Goal: Information Seeking & Learning: Learn about a topic

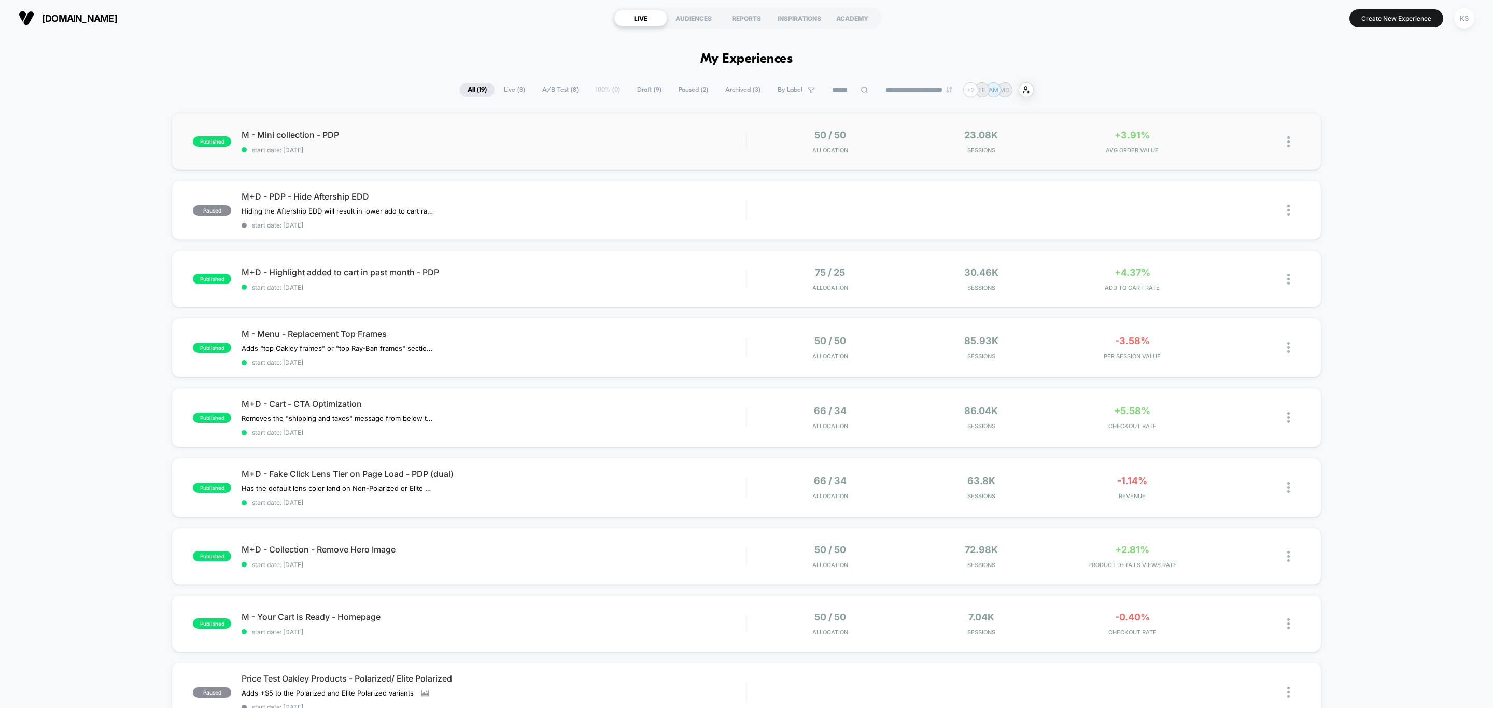
click at [445, 128] on div "published M - Mini collection - PDP start date: [DATE] 50 / 50 Allocation 23.08…" at bounding box center [746, 141] width 1149 height 57
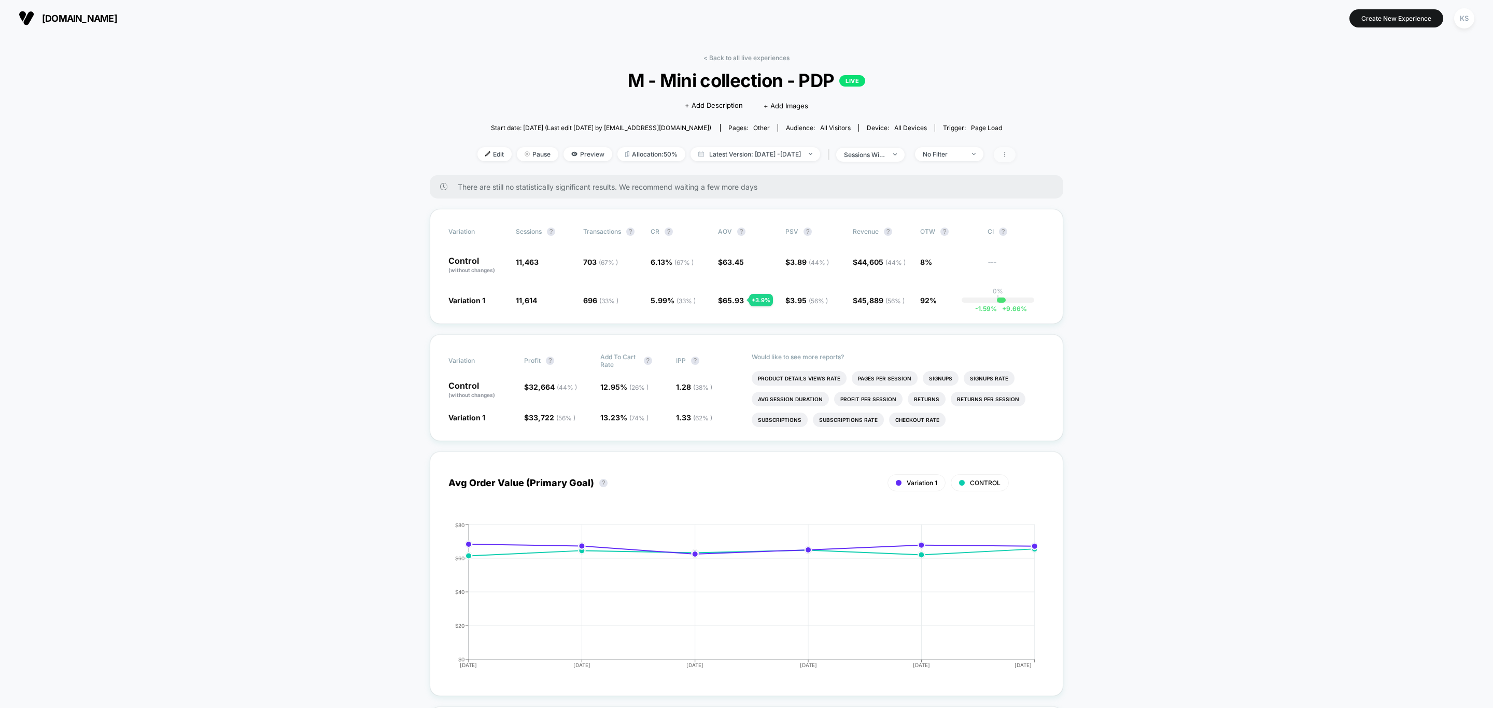
click at [1015, 149] on span at bounding box center [1004, 154] width 22 height 15
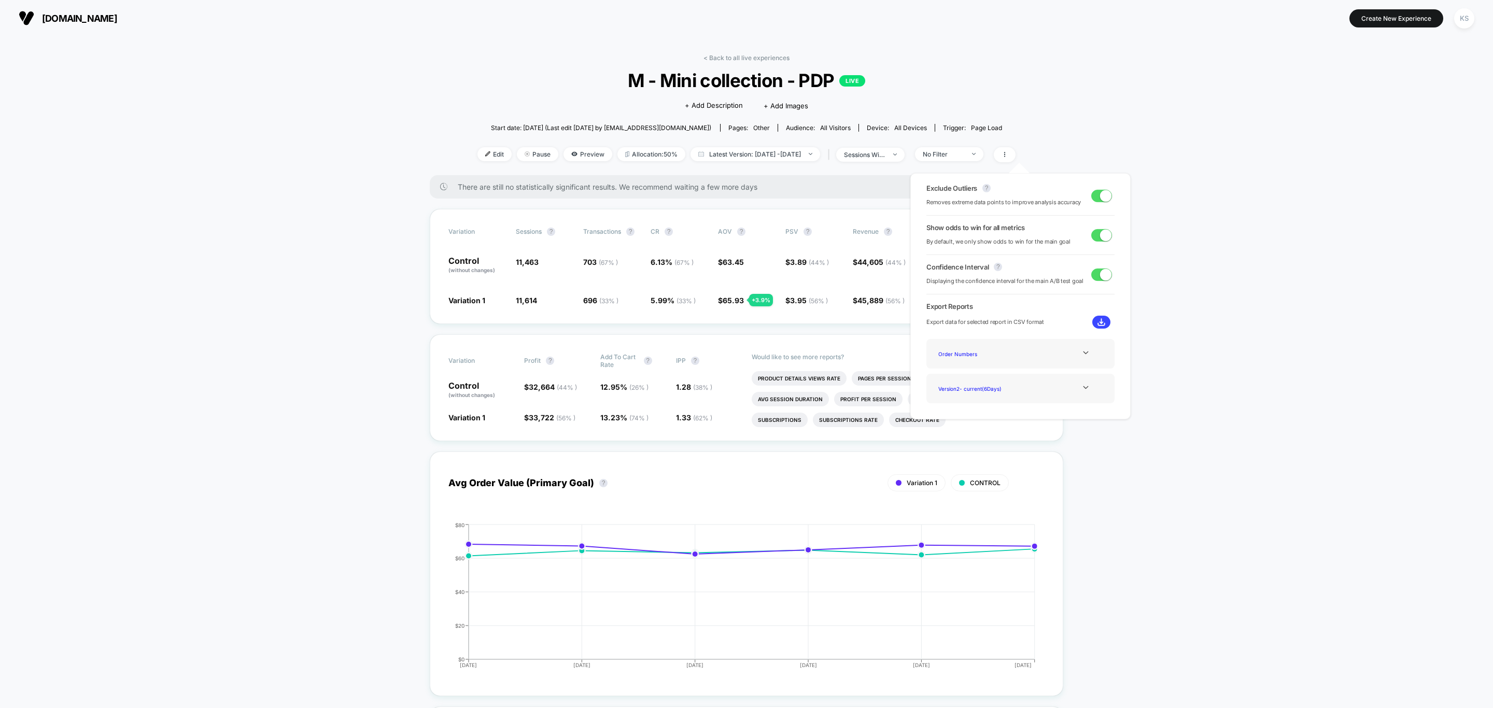
click at [1101, 198] on span at bounding box center [1105, 195] width 11 height 11
click at [1101, 196] on span at bounding box center [1101, 196] width 21 height 12
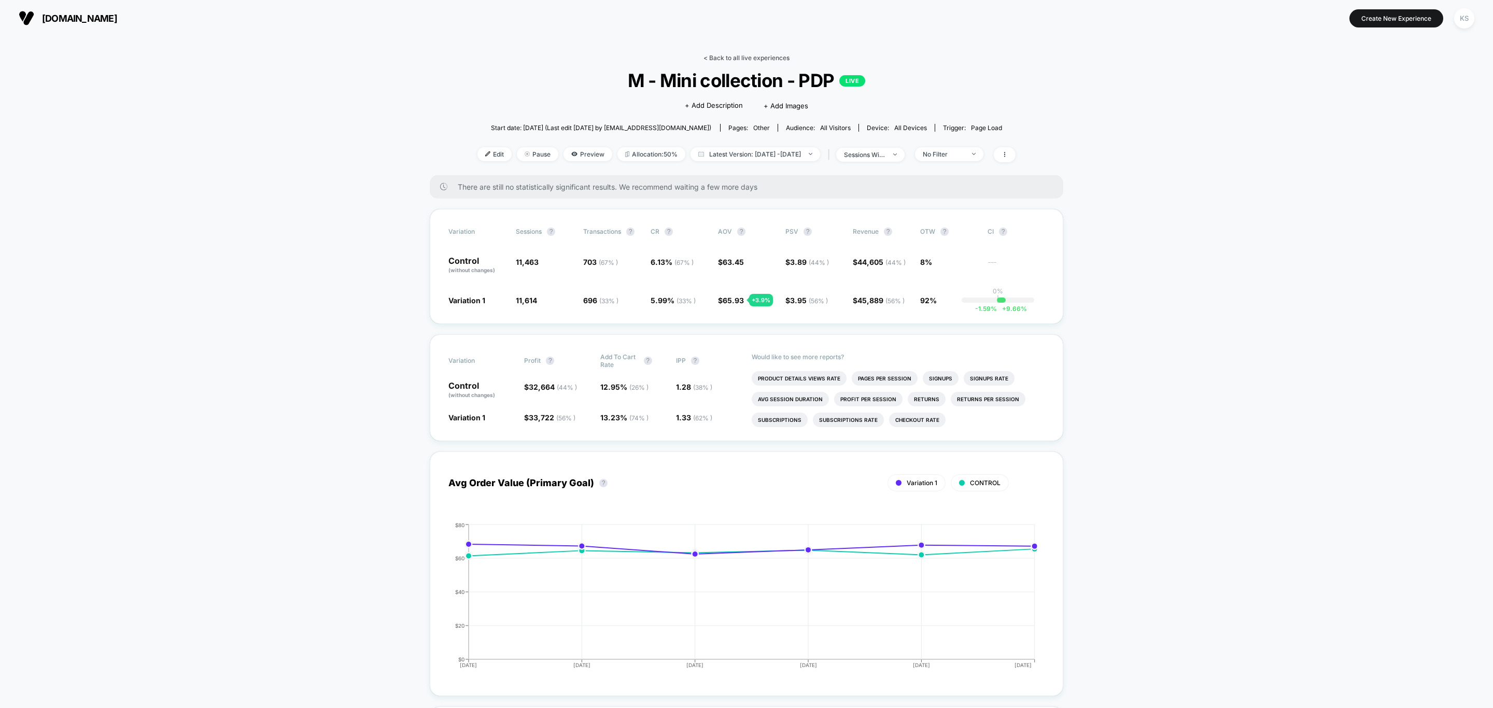
click at [728, 54] on link "< Back to all live experiences" at bounding box center [746, 58] width 86 height 8
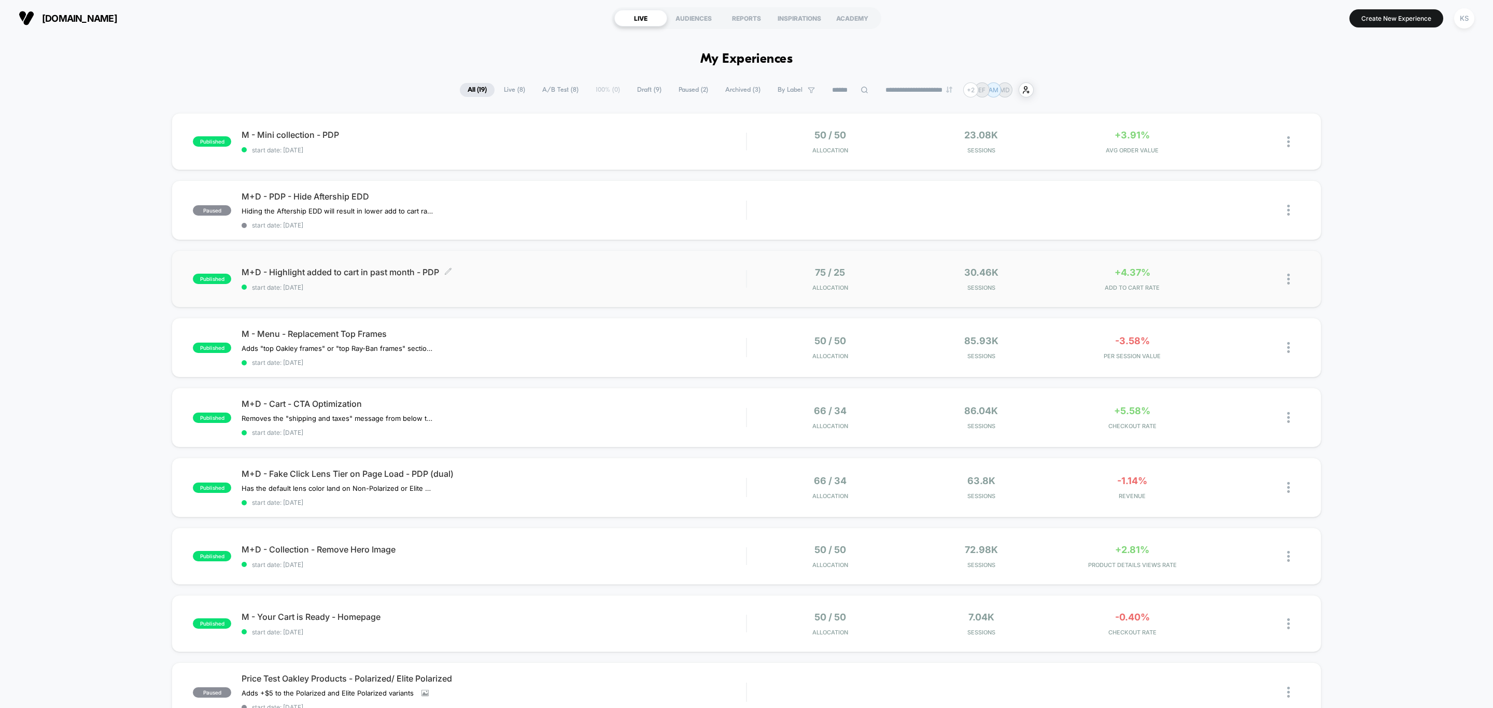
click at [548, 286] on span "start date: [DATE]" at bounding box center [494, 287] width 504 height 8
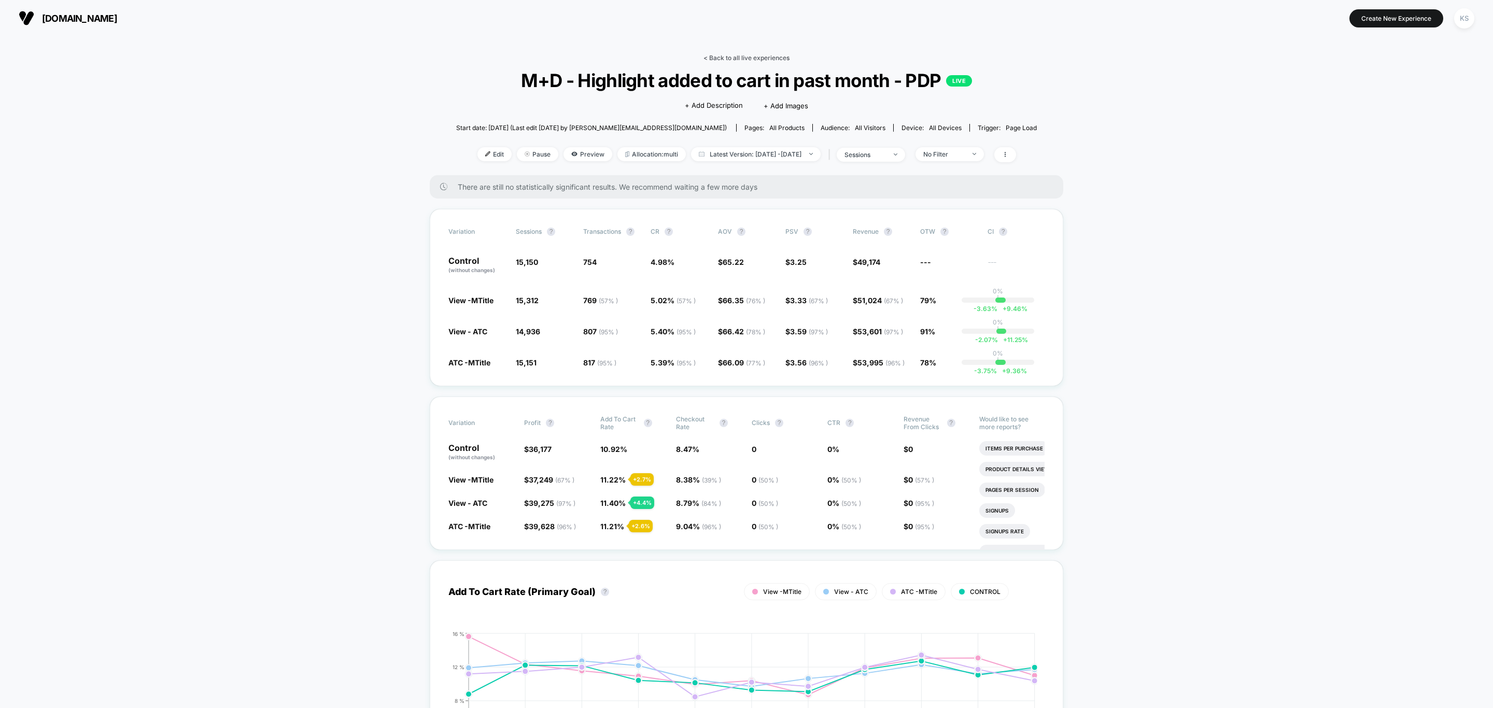
click at [756, 54] on link "< Back to all live experiences" at bounding box center [746, 58] width 86 height 8
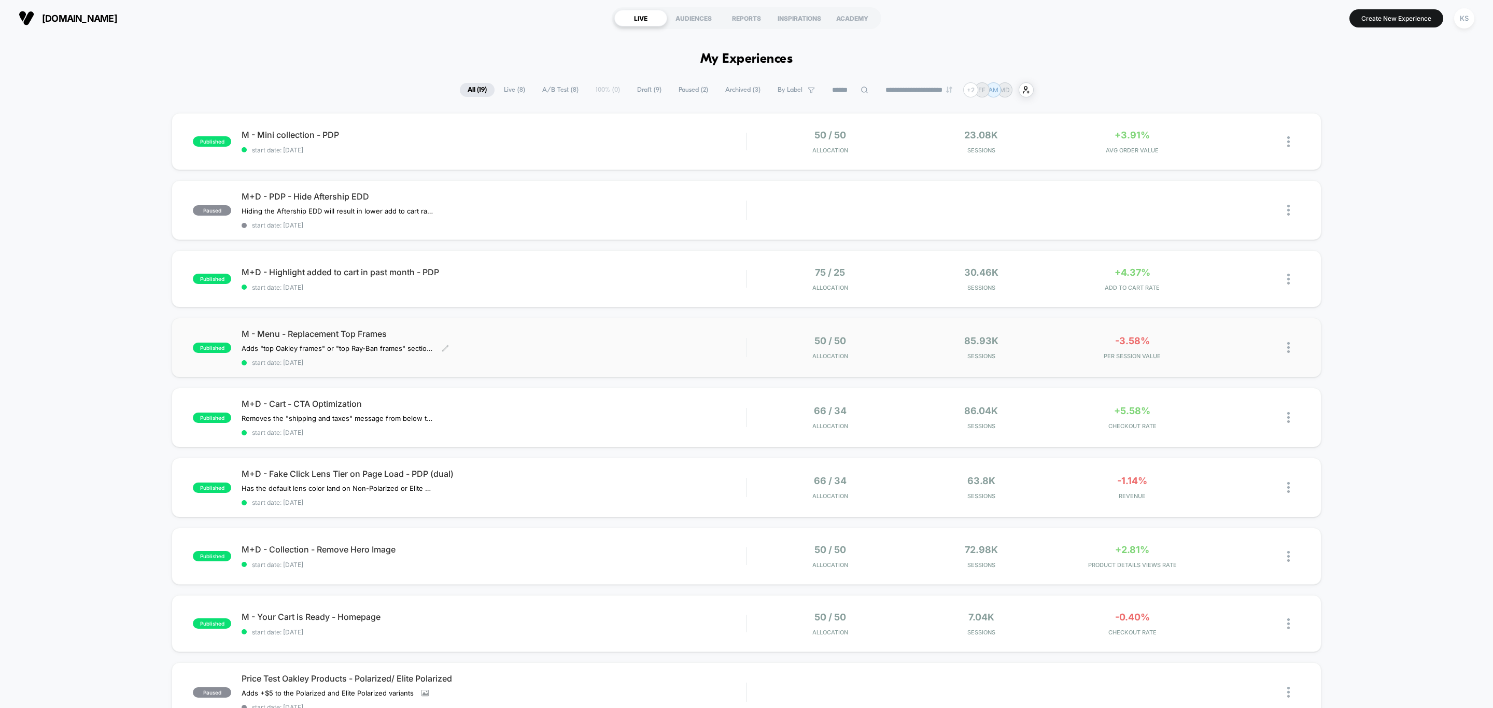
click at [508, 346] on div "Adds "top Oakley frames" or "top Ray-Ban frames" section to replacement lenses …" at bounding box center [418, 348] width 353 height 8
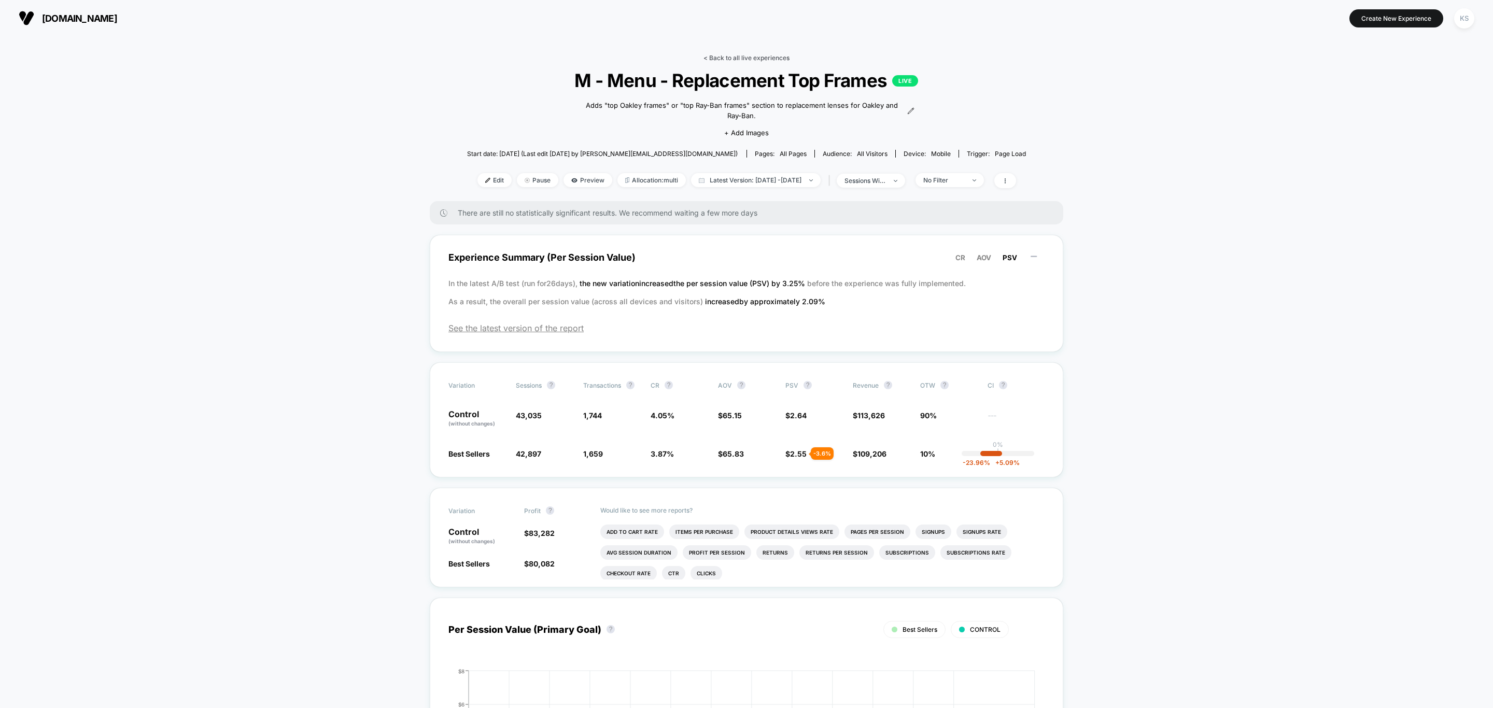
click at [714, 58] on link "< Back to all live experiences" at bounding box center [746, 58] width 86 height 8
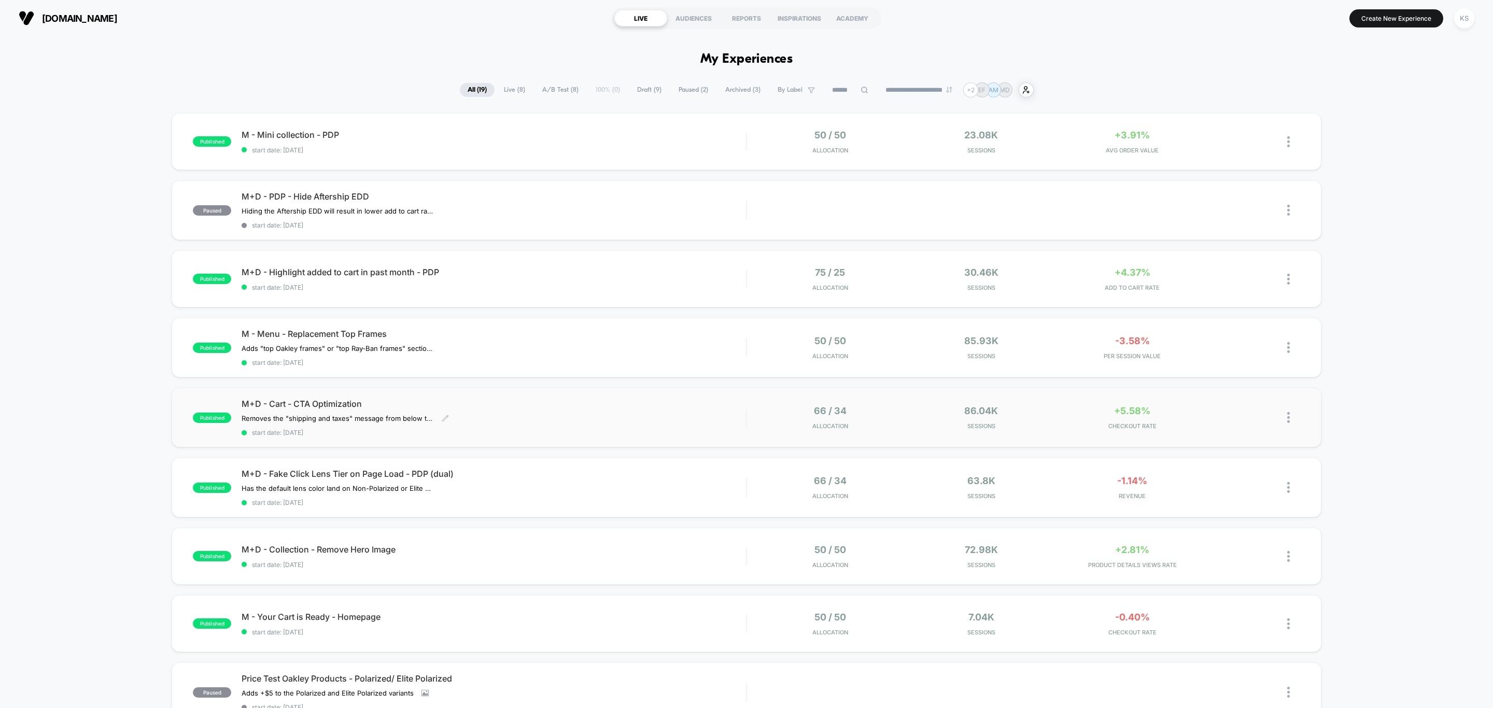
click at [516, 421] on div "M+D - Cart - CTA Optimization Removes the "shipping and taxes" message from bel…" at bounding box center [494, 418] width 504 height 38
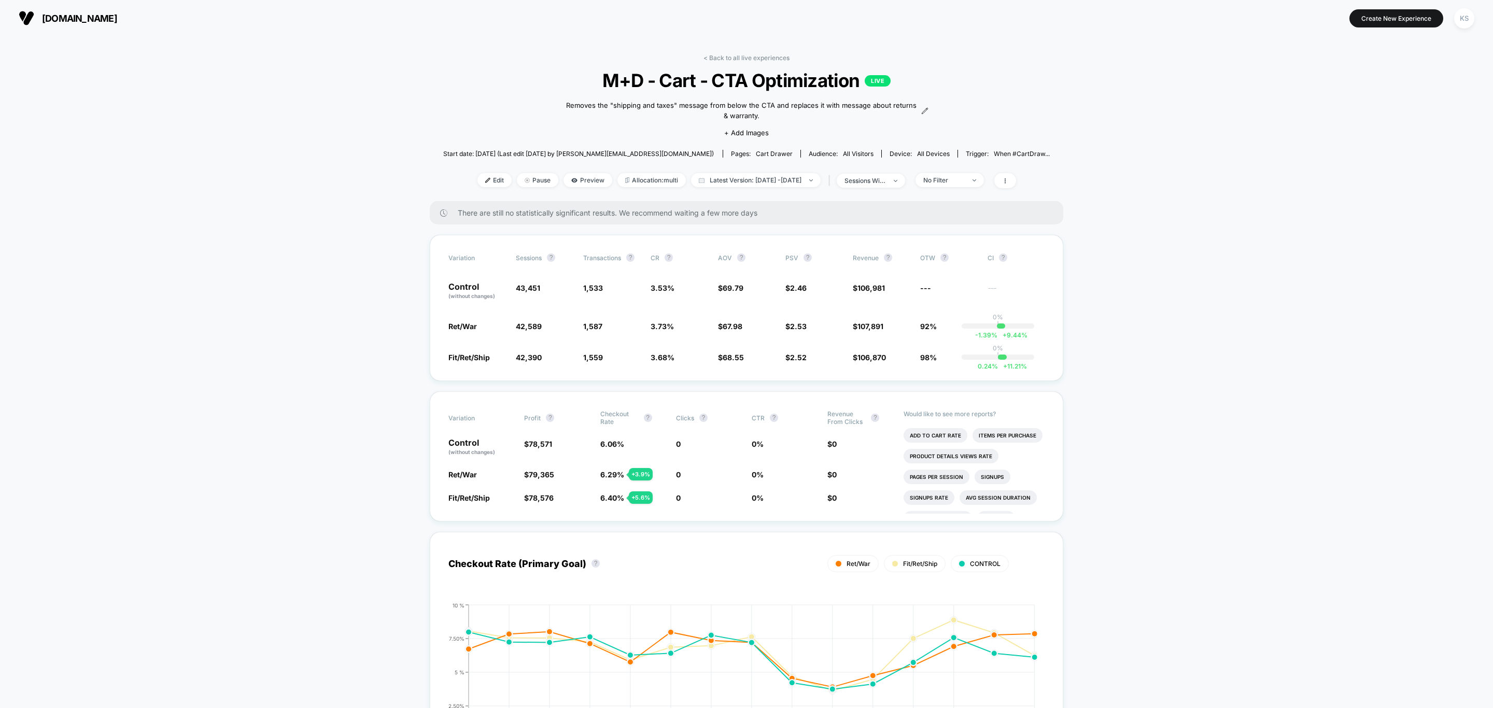
click at [773, 61] on link "< Back to all live experiences" at bounding box center [746, 58] width 86 height 8
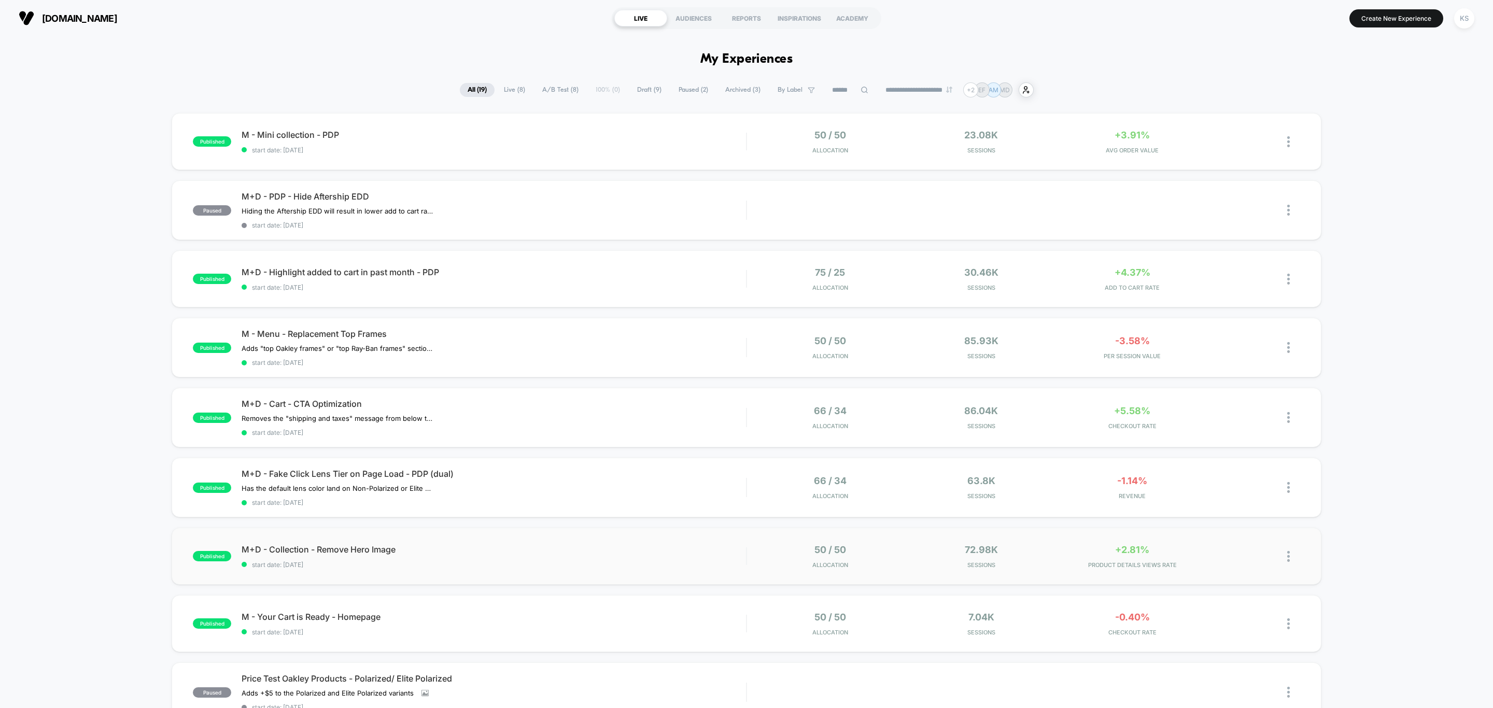
scroll to position [78, 0]
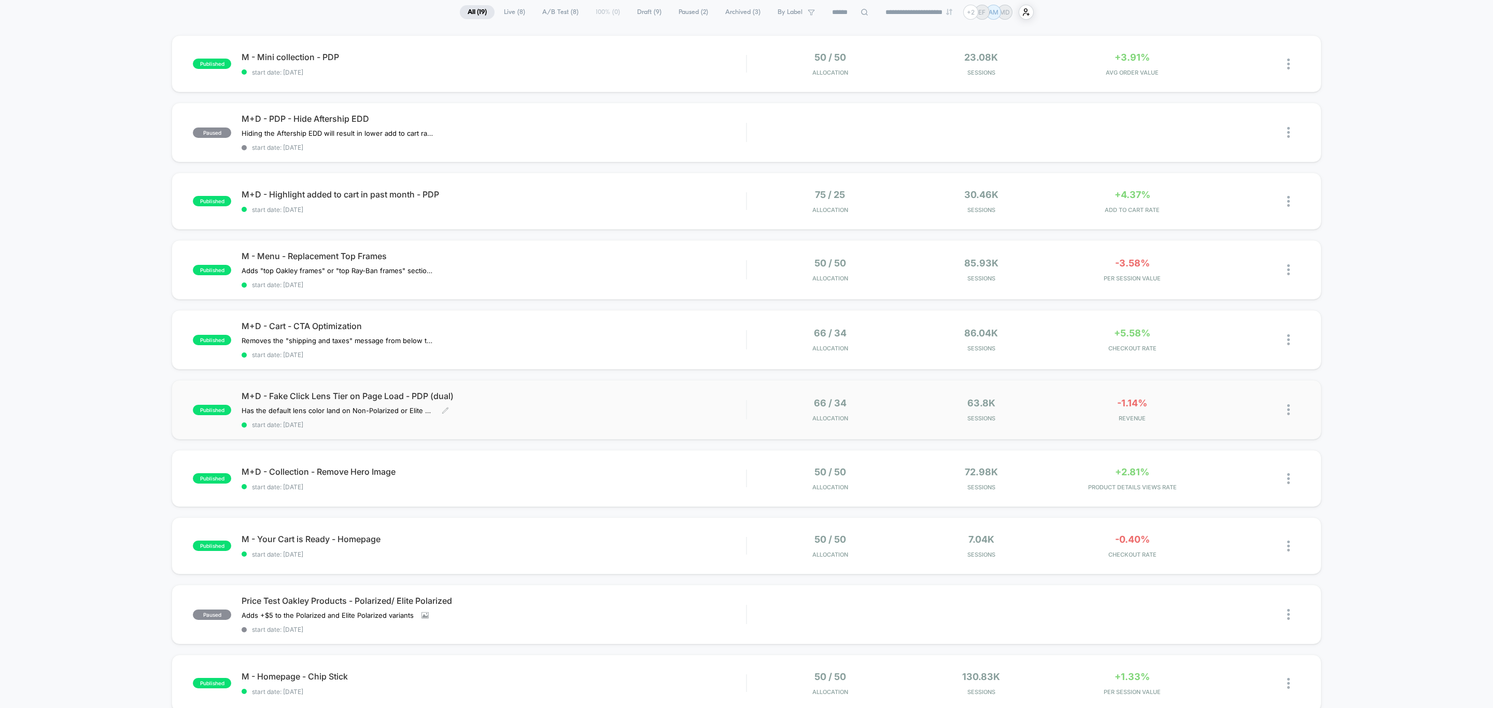
click at [527, 410] on div "Has the default lens color land on Non-Polarized or Elite Polarized to see if t…" at bounding box center [418, 410] width 353 height 8
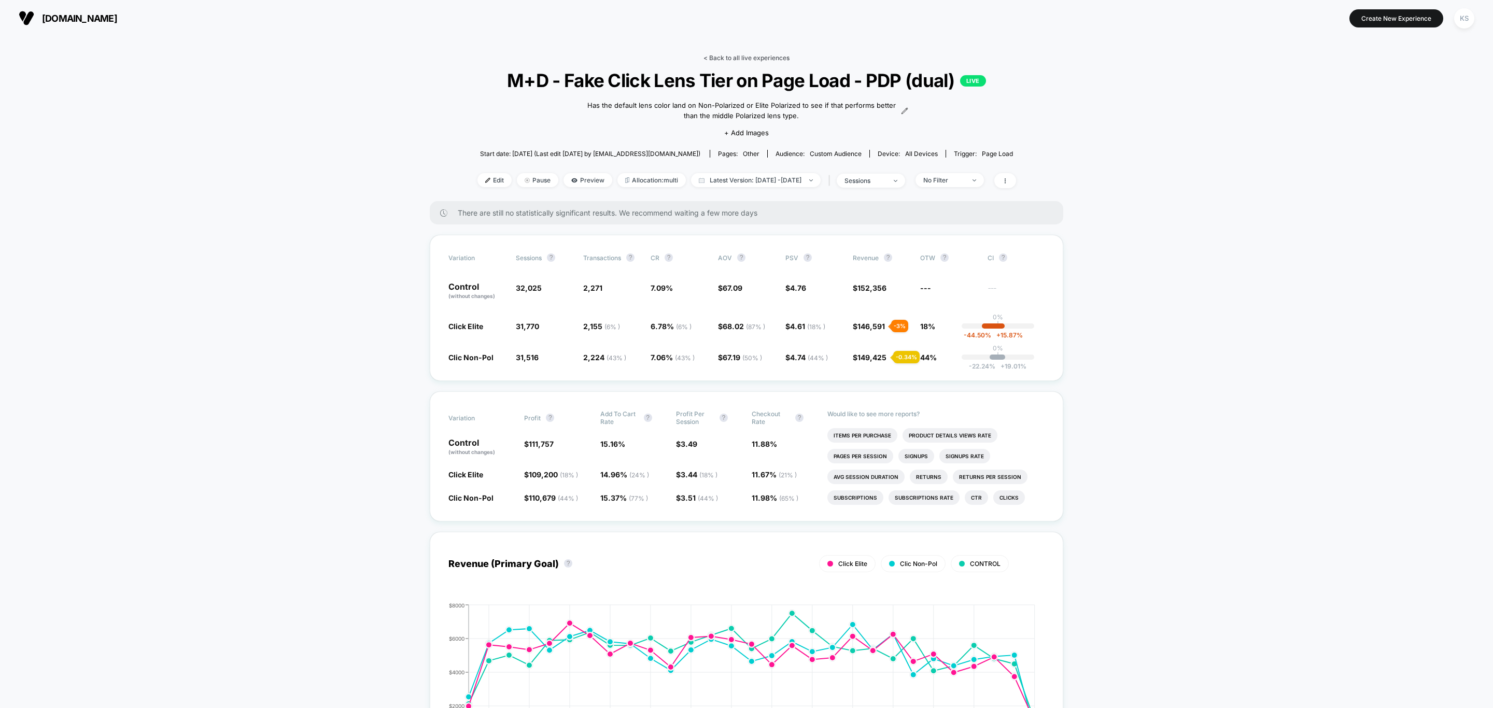
click at [769, 54] on link "< Back to all live experiences" at bounding box center [746, 58] width 86 height 8
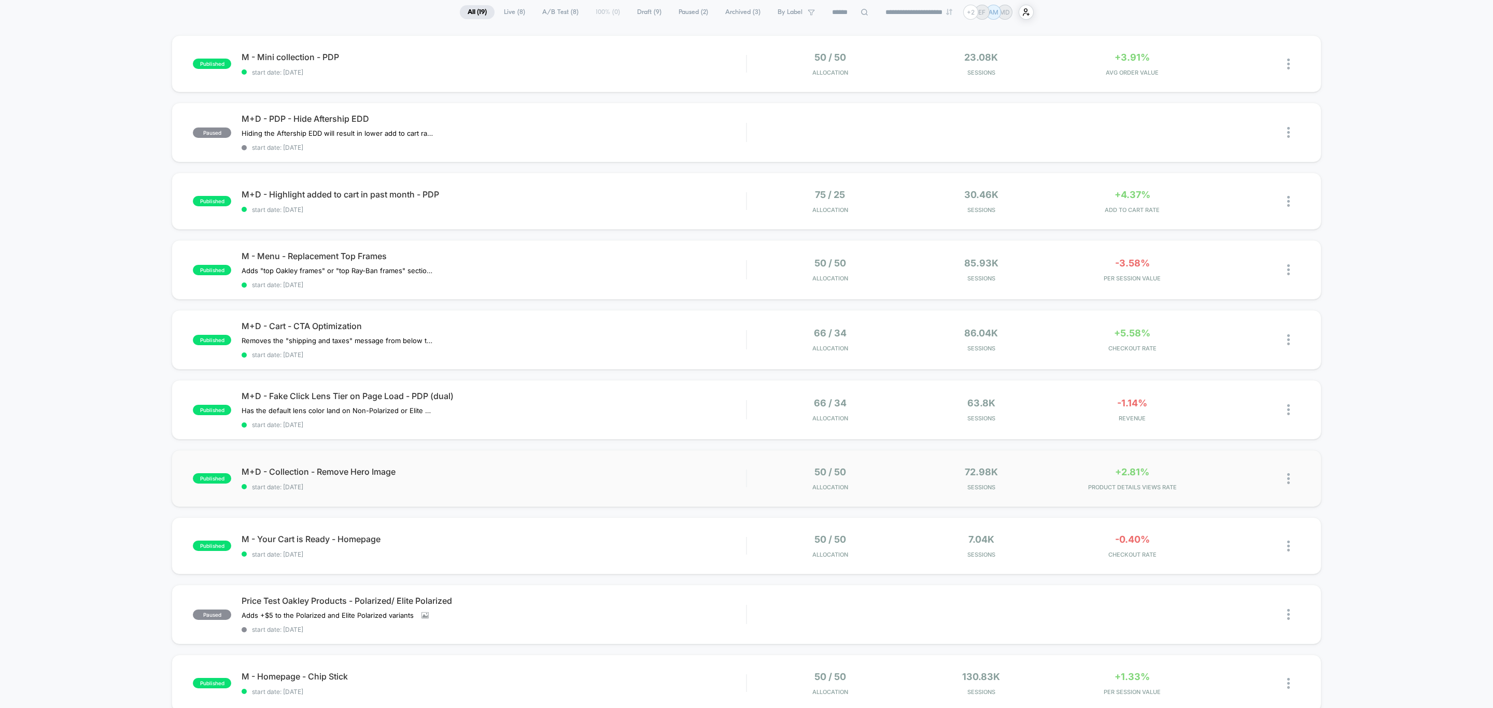
scroll to position [155, 0]
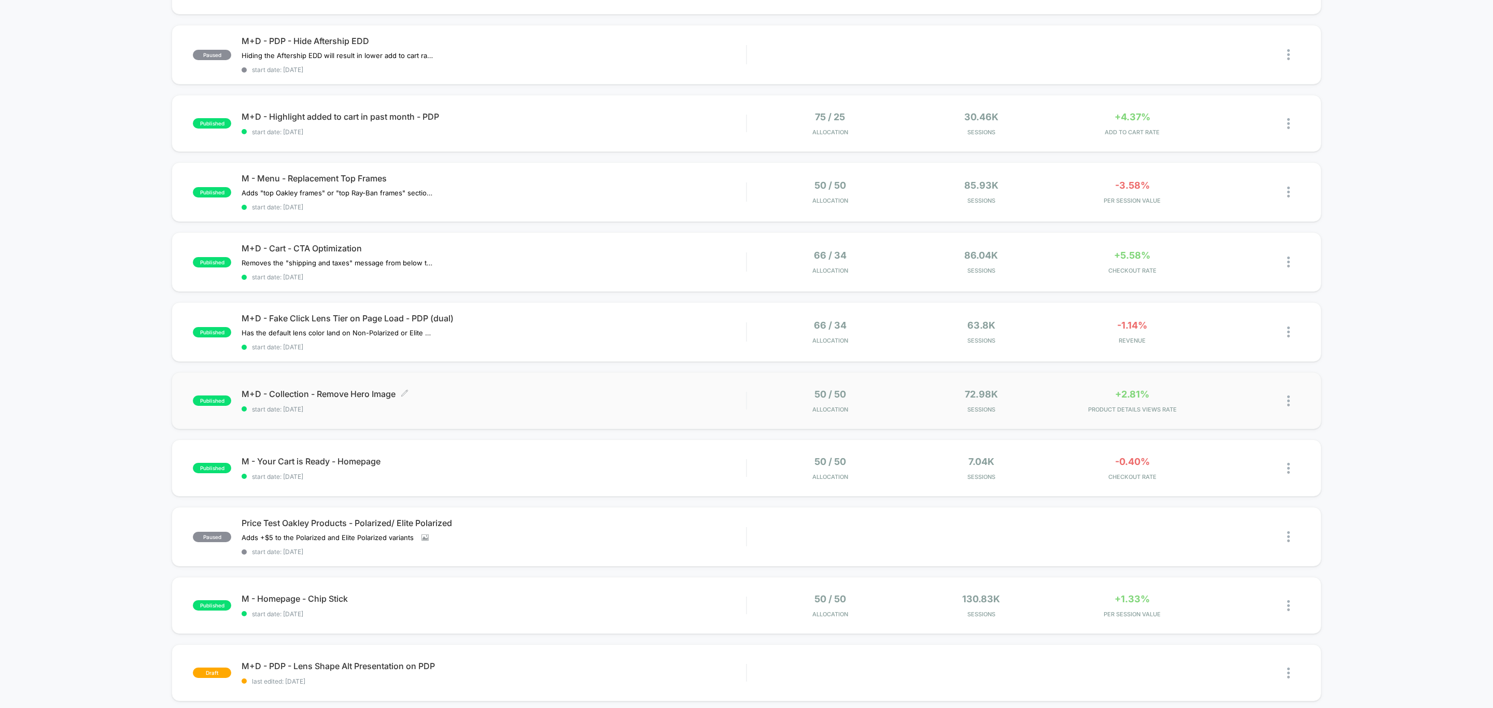
click at [645, 400] on div "M+D - Collection - Remove Hero Image Click to edit experience details Click to …" at bounding box center [494, 401] width 504 height 24
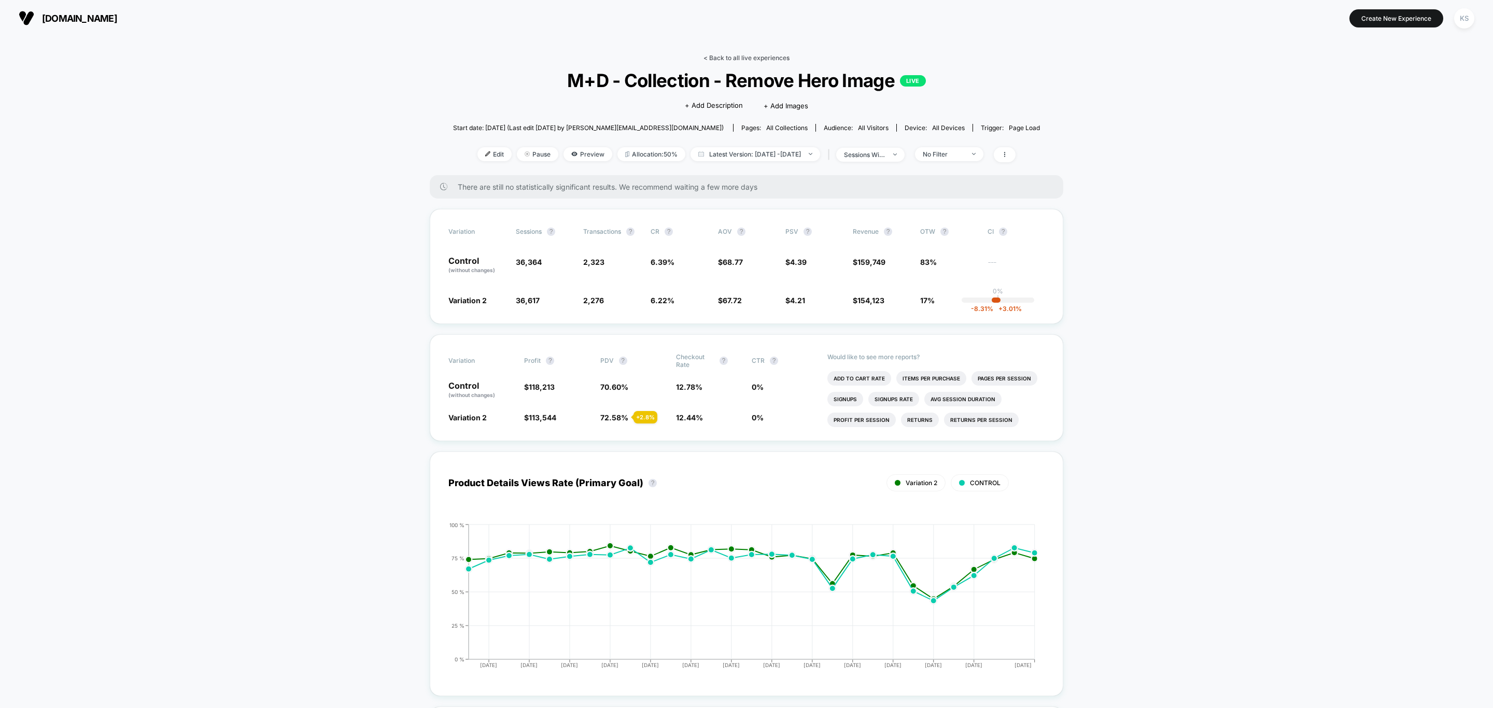
click at [762, 58] on link "< Back to all live experiences" at bounding box center [746, 58] width 86 height 8
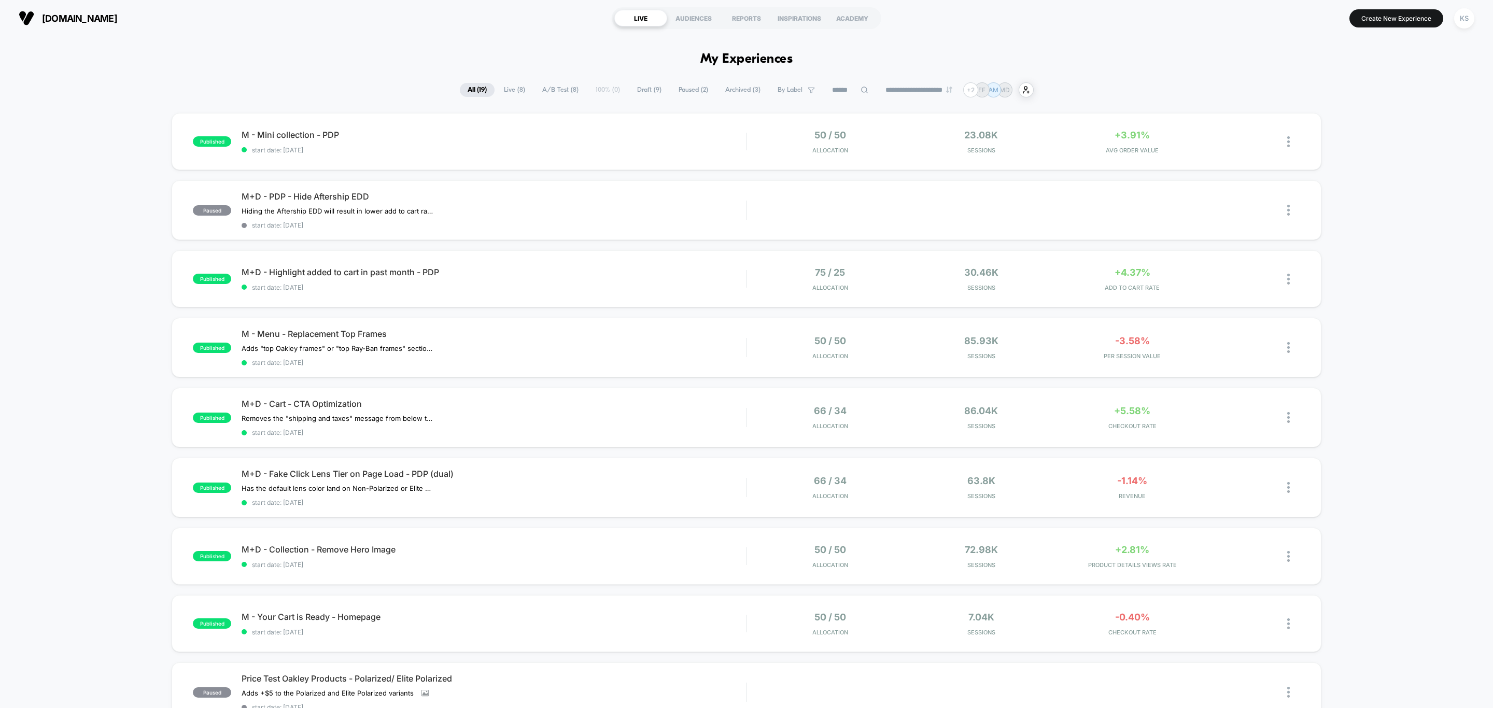
scroll to position [155, 0]
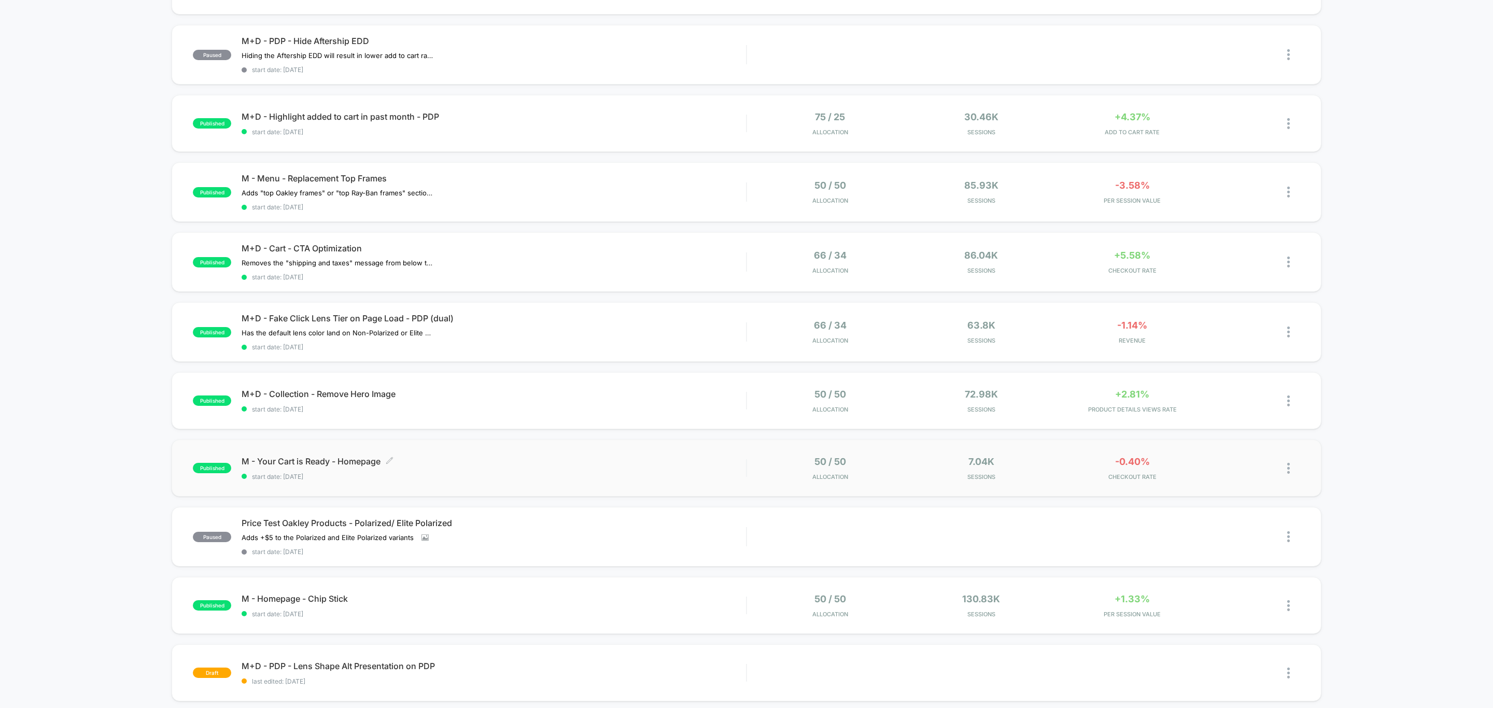
click at [557, 470] on div "M - Your Cart is Ready - Homepage Click to edit experience details Click to edi…" at bounding box center [494, 468] width 504 height 24
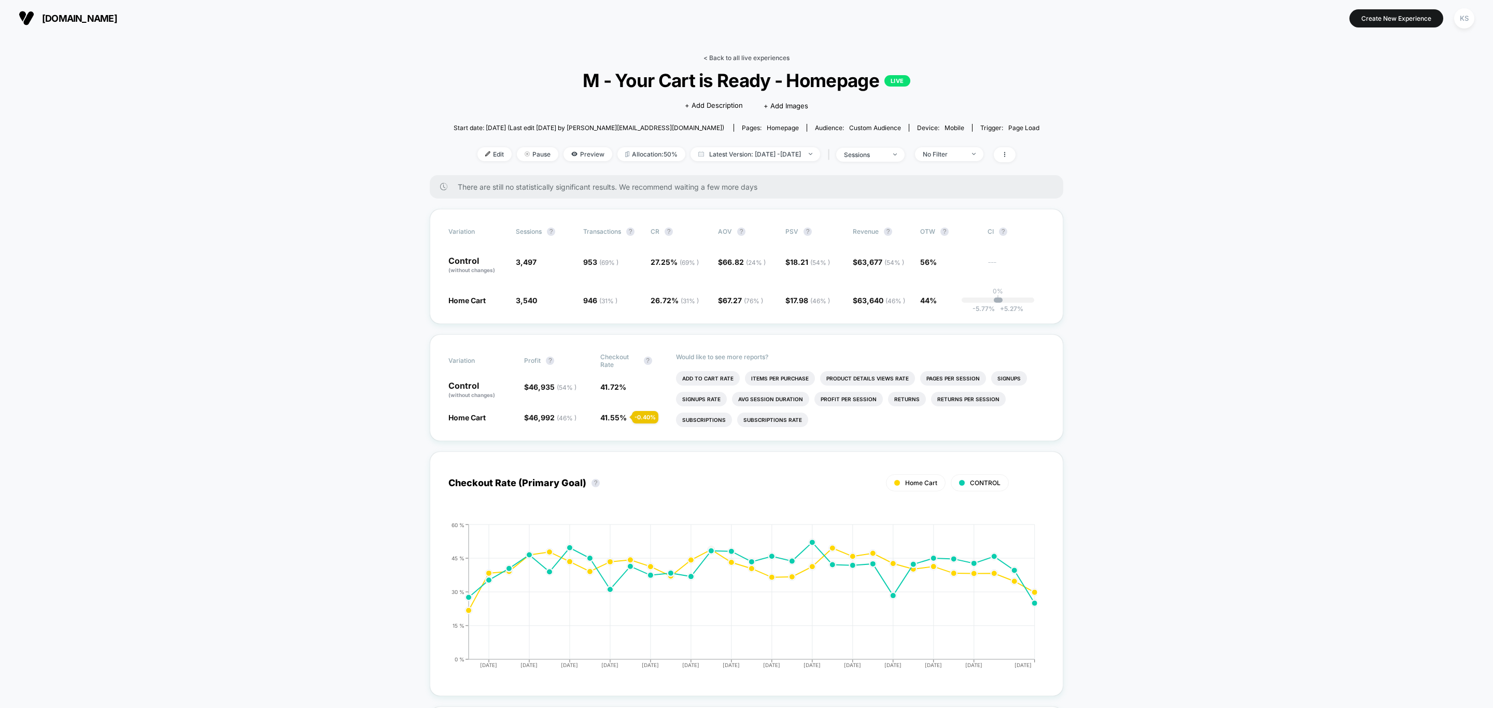
click at [781, 61] on link "< Back to all live experiences" at bounding box center [746, 58] width 86 height 8
